Goal: Navigation & Orientation: Find specific page/section

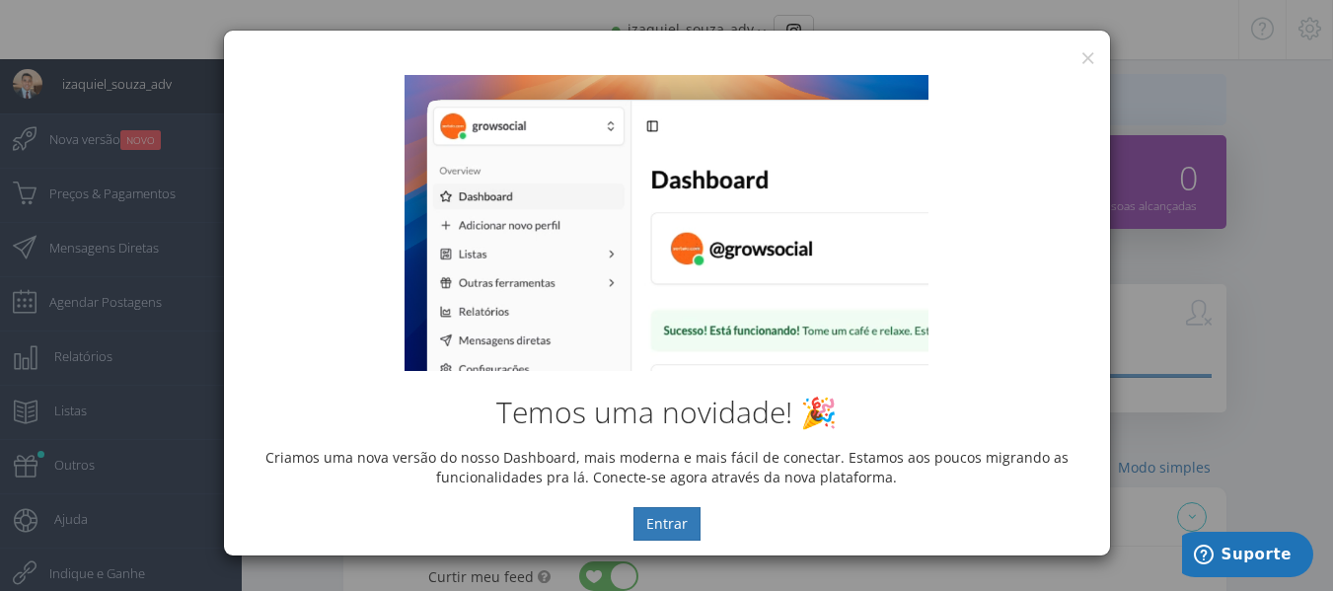
click at [1095, 60] on div "Temos uma novidade! 🎉 Criamos uma nova versão do nosso Dashboard, mais moderna …" at bounding box center [667, 307] width 886 height 495
click at [1088, 57] on button "×" at bounding box center [1087, 57] width 15 height 27
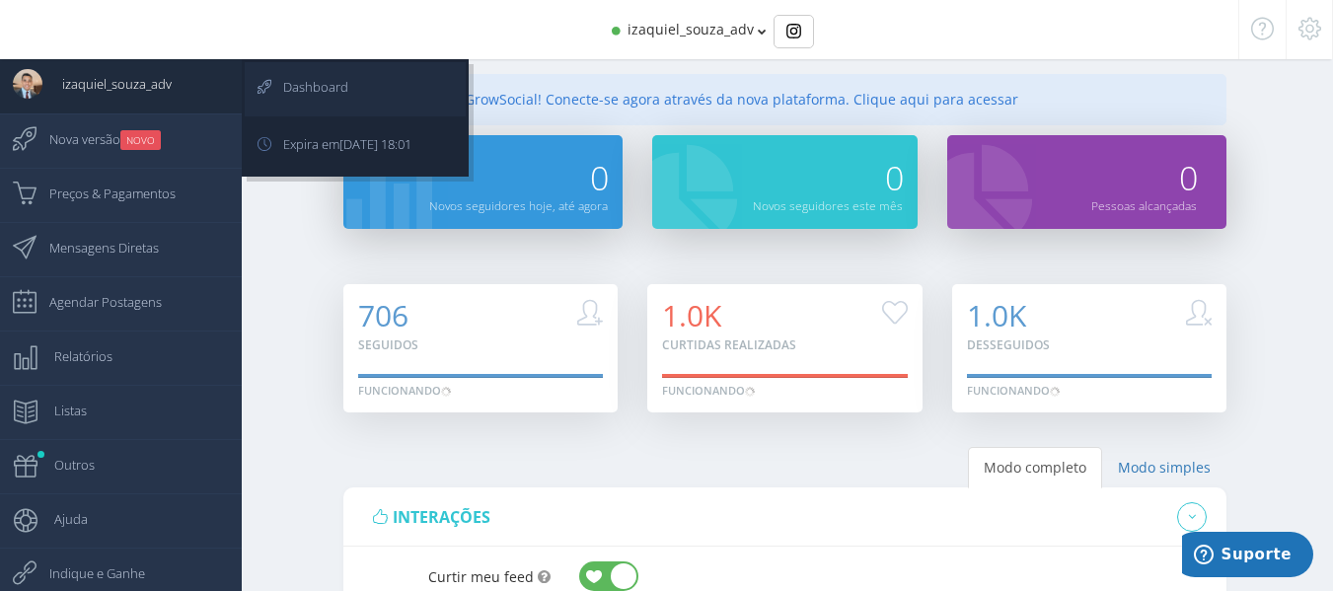
click at [390, 90] on link "Dashboard" at bounding box center [355, 89] width 221 height 54
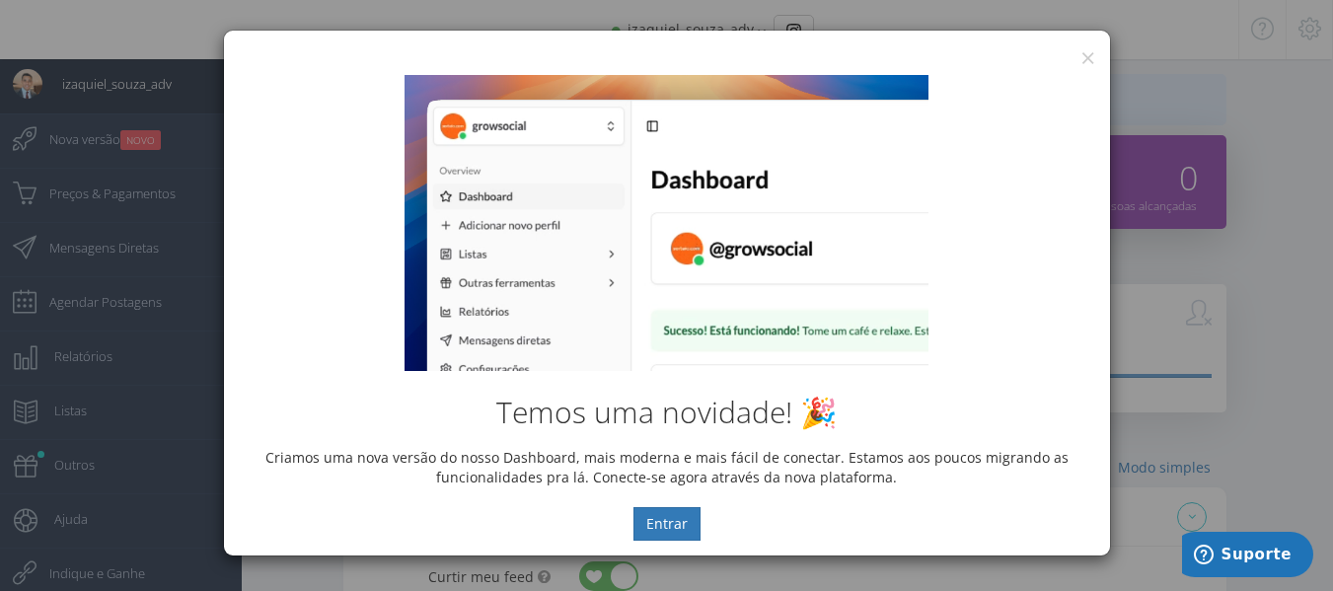
click at [1089, 63] on div "Temos uma novidade! 🎉 Criamos uma nova versão do nosso Dashboard, mais moderna …" at bounding box center [667, 307] width 886 height 495
click at [1088, 53] on button "×" at bounding box center [1087, 57] width 15 height 27
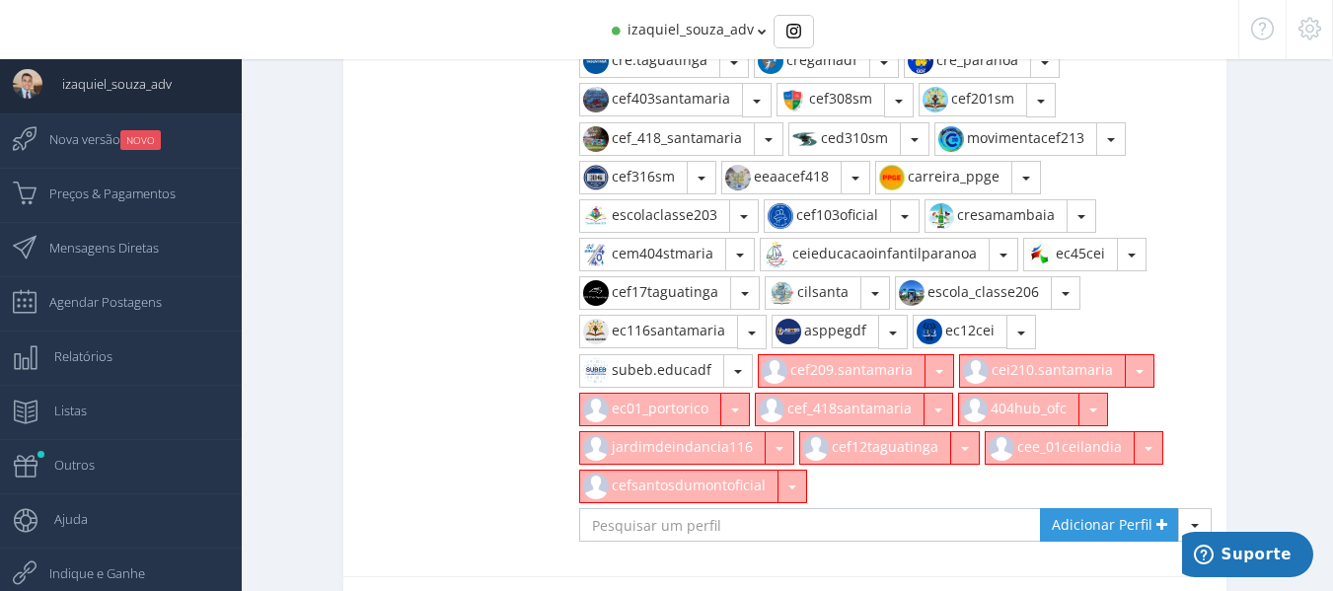
scroll to position [1085, 0]
